Goal: Check status: Check status

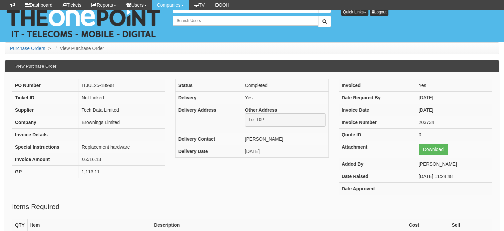
scroll to position [133, 0]
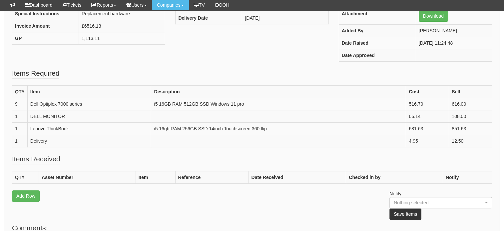
click at [237, 83] on fieldset "Items Required QTY Item Description Cost Sell 9 Dell Optiplex 7000 series i5 16…" at bounding box center [252, 111] width 480 height 86
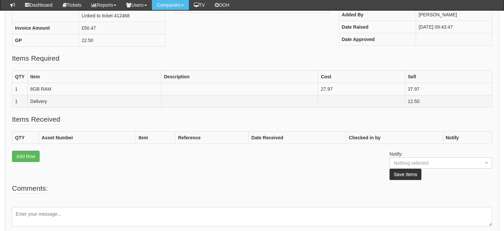
scroll to position [133, 0]
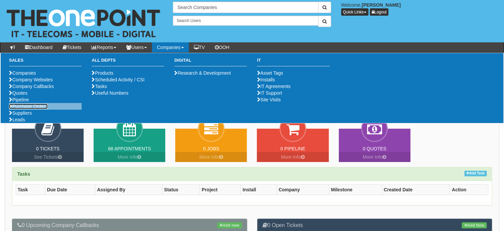
click at [25, 109] on link "Purchase Orders" at bounding box center [28, 106] width 39 height 5
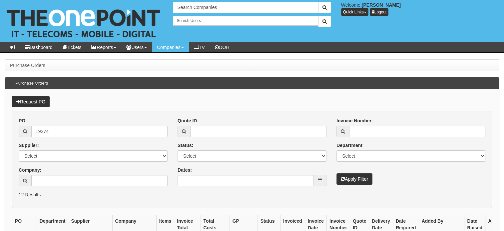
type input "19274"
click at [337, 173] on button "Apply Filter" at bounding box center [355, 178] width 36 height 11
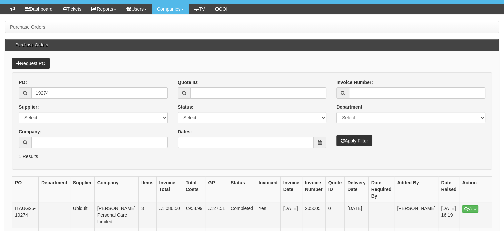
scroll to position [77, 0]
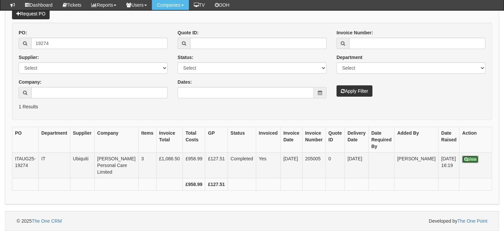
click at [462, 156] on link "View" at bounding box center [470, 159] width 16 height 7
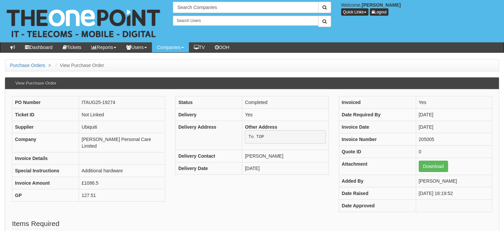
click at [452, 25] on div "Search Companies Welcome, [PERSON_NAME] Quick Links Add Appointment Appointment…" at bounding box center [336, 14] width 336 height 25
